Goal: Navigation & Orientation: Find specific page/section

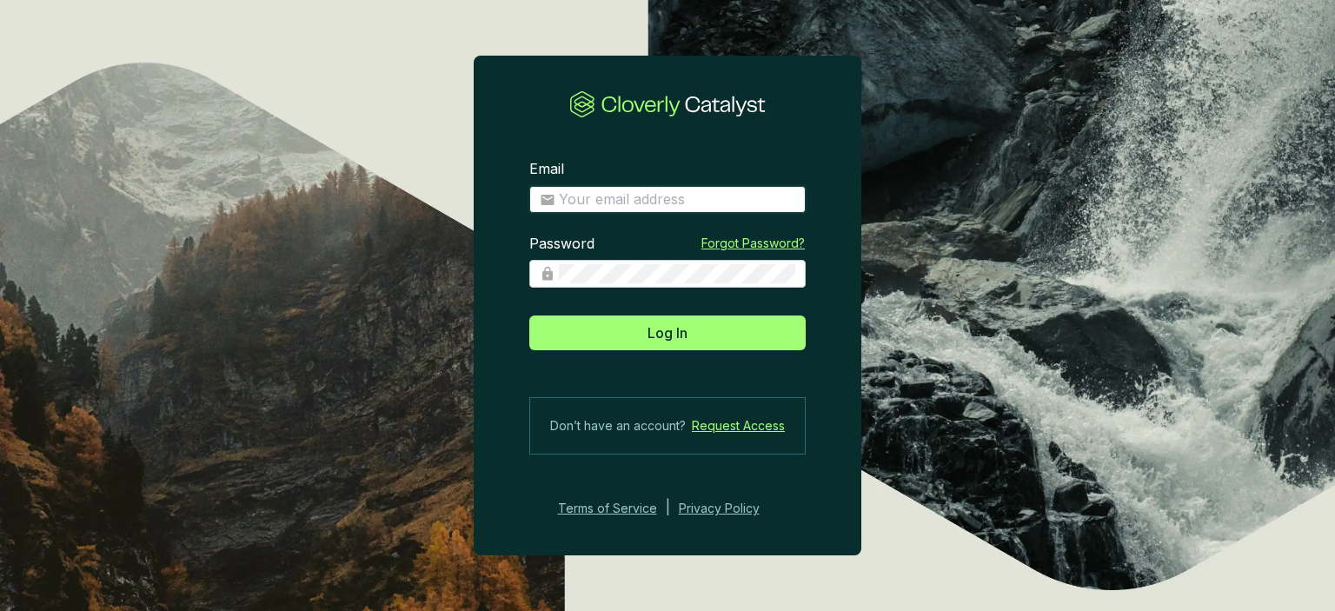
click at [580, 190] on input "Email" at bounding box center [677, 199] width 236 height 19
type input "[PERSON_NAME][EMAIL_ADDRESS][DOMAIN_NAME]"
click at [554, 278] on icon at bounding box center [548, 274] width 16 height 16
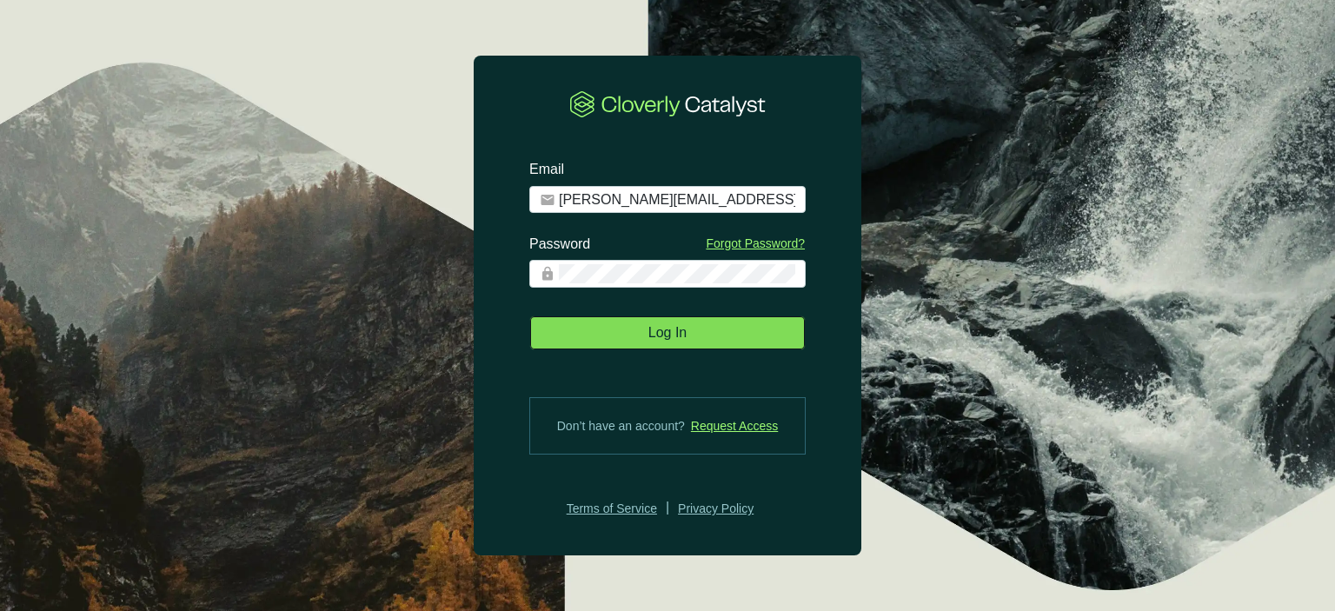
click at [575, 325] on button "Log In" at bounding box center [667, 332] width 276 height 35
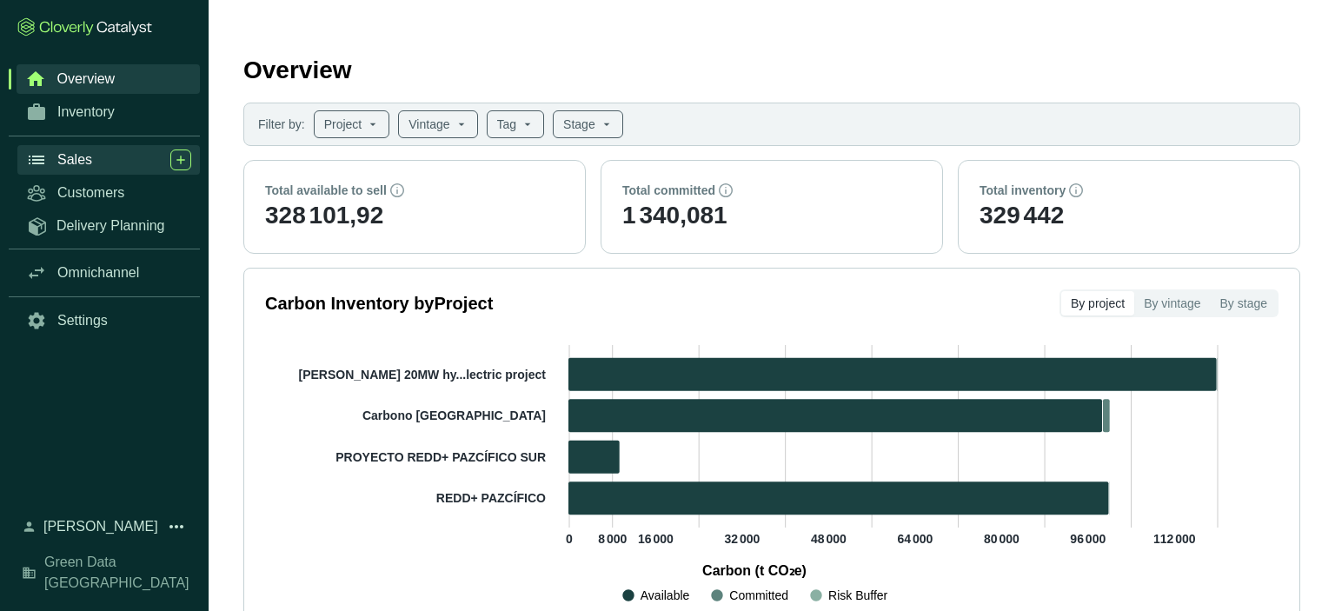
click at [100, 166] on div "Sales" at bounding box center [124, 159] width 134 height 21
